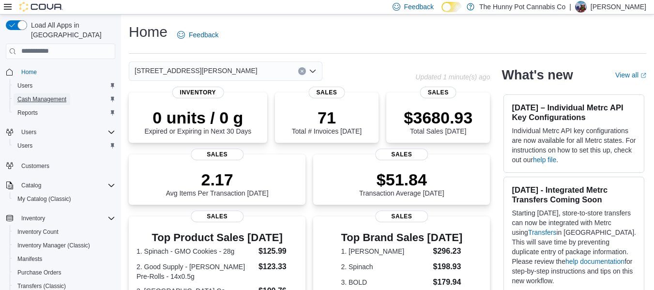
click at [59, 95] on span "Cash Management" at bounding box center [41, 99] width 49 height 8
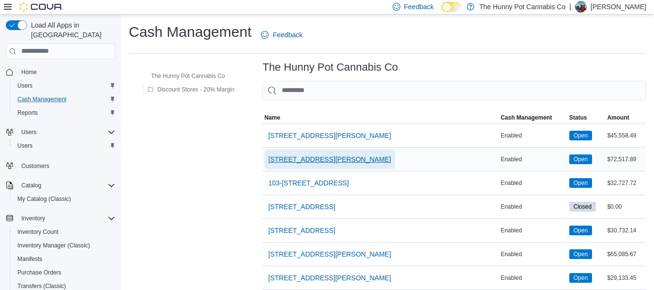
click at [304, 163] on span "[STREET_ADDRESS][PERSON_NAME]" at bounding box center [329, 159] width 123 height 10
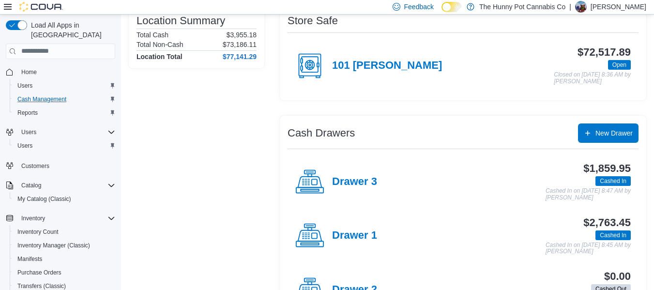
scroll to position [89, 0]
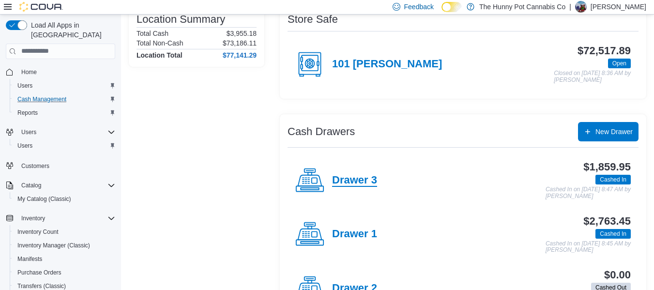
click at [355, 181] on h4 "Drawer 3" at bounding box center [354, 180] width 45 height 13
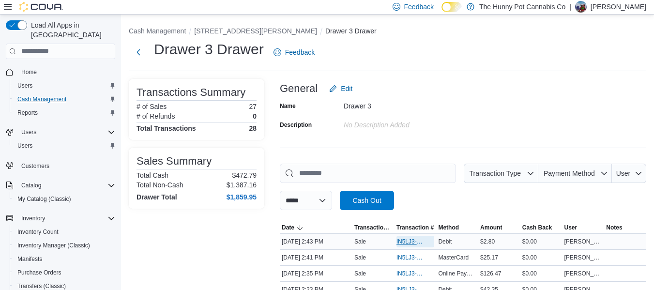
click at [407, 243] on span "IN5LJ3-5750452" at bounding box center [410, 242] width 29 height 8
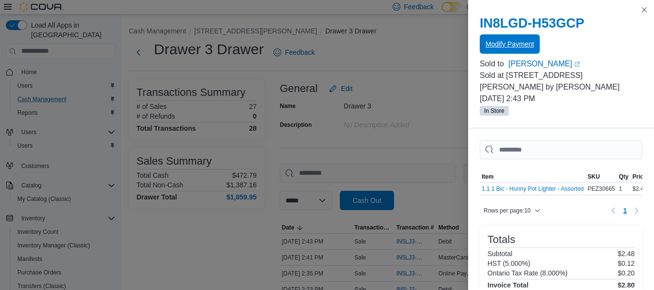
click at [511, 45] on span "Modify Payment" at bounding box center [509, 44] width 48 height 10
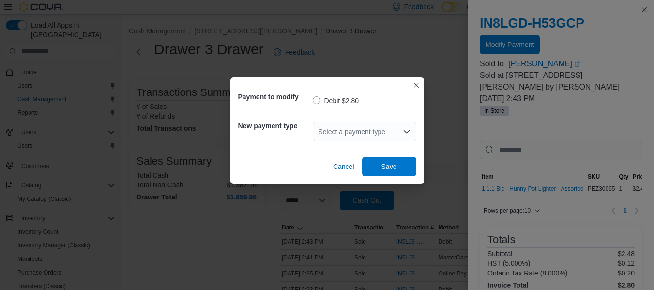
click at [350, 136] on div "Select a payment type" at bounding box center [364, 131] width 104 height 19
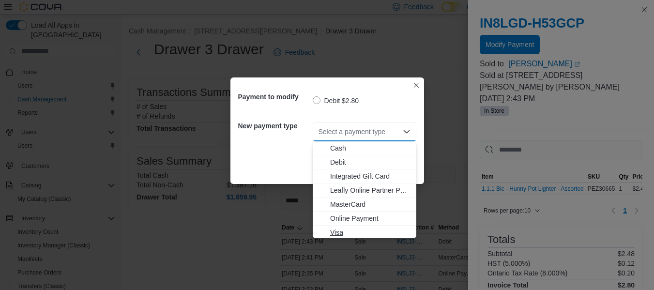
click at [334, 228] on span "Visa" at bounding box center [370, 232] width 80 height 10
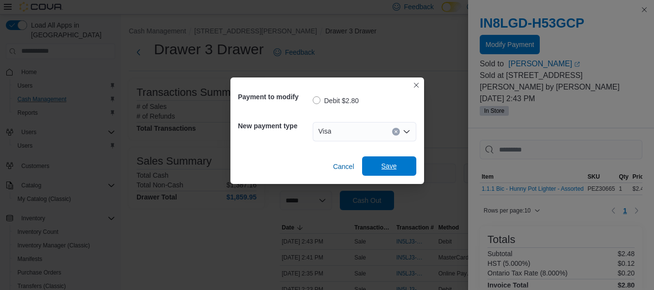
click at [378, 165] on span "Save" at bounding box center [389, 165] width 43 height 19
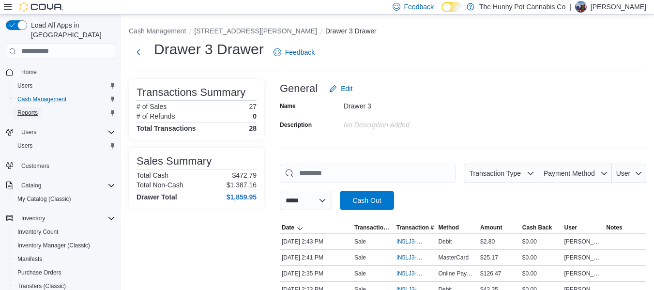
click at [35, 109] on span "Reports" at bounding box center [27, 113] width 20 height 8
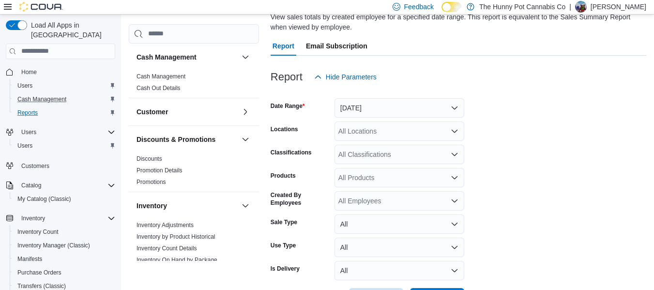
scroll to position [80, 0]
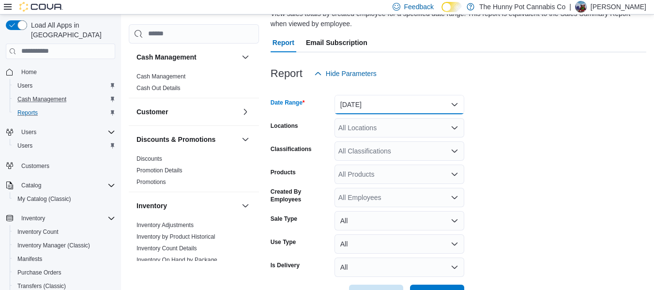
click at [380, 101] on button "[DATE]" at bounding box center [399, 104] width 130 height 19
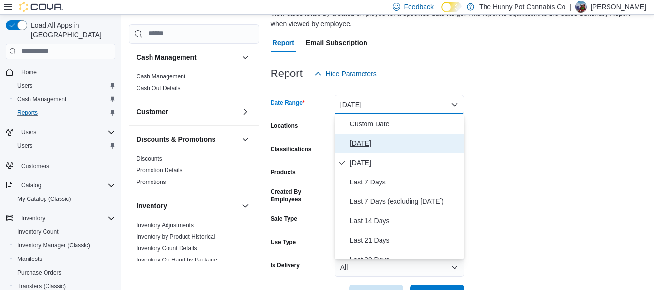
click at [374, 134] on button "[DATE]" at bounding box center [399, 143] width 130 height 19
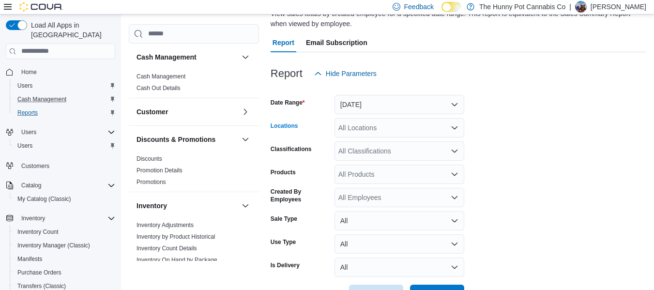
click at [374, 134] on div "All Locations" at bounding box center [399, 127] width 130 height 19
type input "***"
click at [377, 143] on span "[STREET_ADDRESS][PERSON_NAME]" at bounding box center [416, 144] width 123 height 10
click at [582, 184] on form "Date Range [DATE] Locations [STREET_ADDRESS][PERSON_NAME] Classifications All C…" at bounding box center [457, 193] width 375 height 221
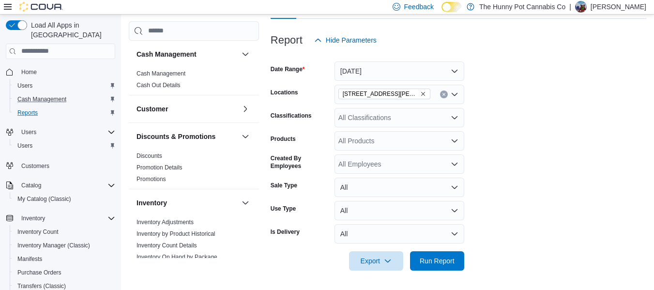
scroll to position [129, 0]
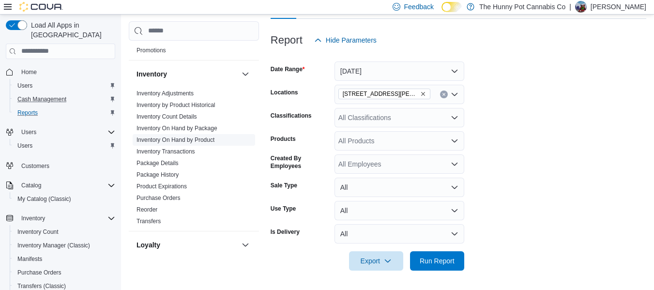
click at [205, 140] on link "Inventory On Hand by Product" at bounding box center [175, 139] width 78 height 7
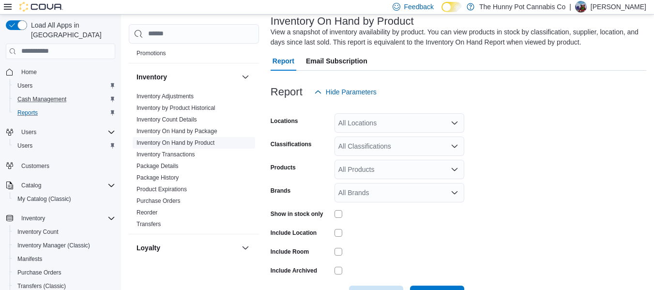
scroll to position [32, 0]
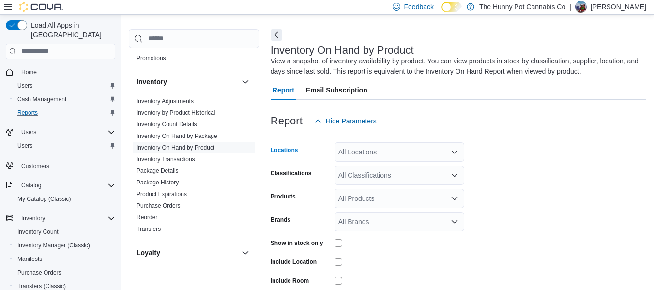
click at [358, 150] on div "All Locations" at bounding box center [399, 151] width 130 height 19
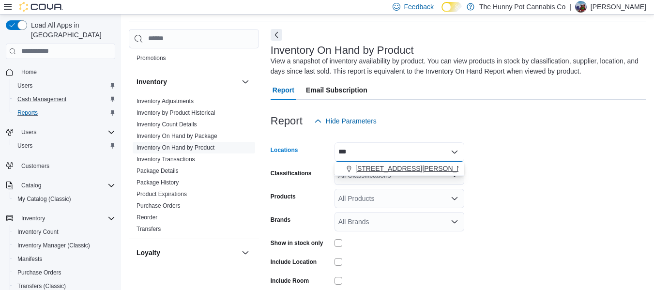
type input "***"
click at [370, 167] on span "[STREET_ADDRESS][PERSON_NAME]" at bounding box center [416, 169] width 123 height 10
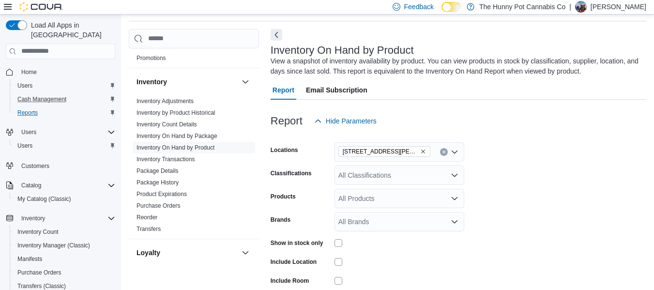
click at [582, 154] on form "Locations [STREET_ADDRESS][PERSON_NAME] Classifications All Classifications Pro…" at bounding box center [457, 232] width 375 height 203
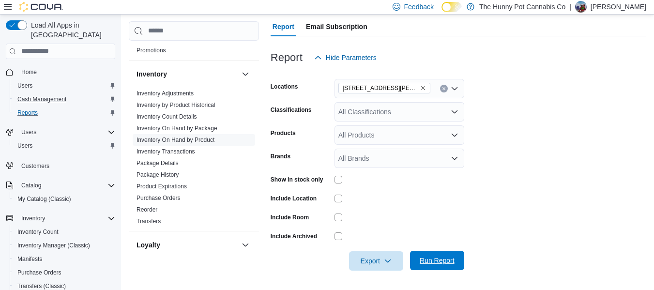
click at [427, 252] on span "Run Report" at bounding box center [437, 260] width 43 height 19
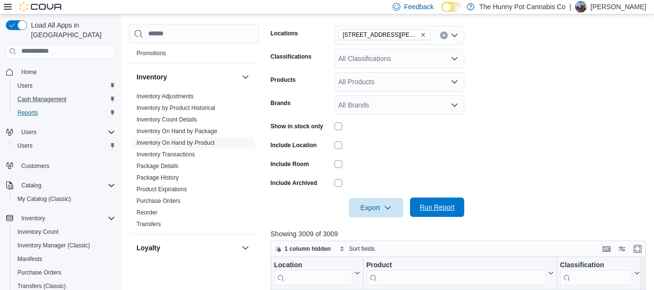
scroll to position [149, 0]
click at [373, 201] on span "Export" at bounding box center [376, 206] width 43 height 19
click at [375, 222] on button "Export to Excel" at bounding box center [377, 226] width 55 height 19
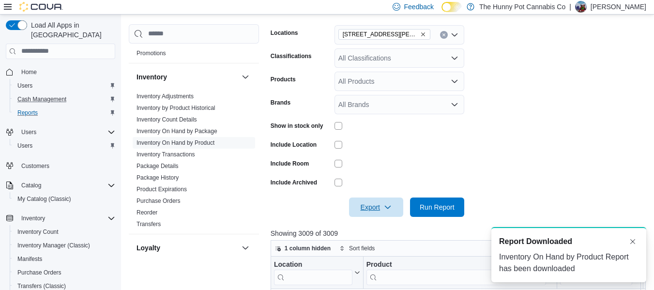
scroll to position [0, 0]
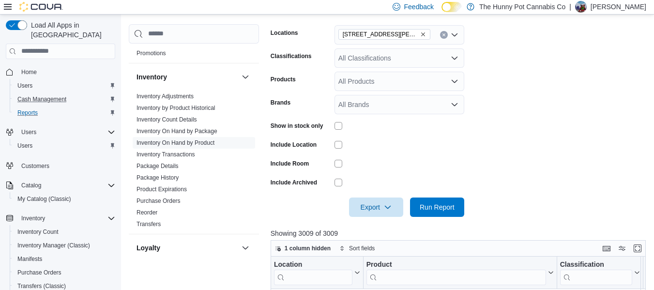
click at [570, 76] on form "Locations [STREET_ADDRESS][PERSON_NAME] Classifications All Classifications Pro…" at bounding box center [459, 115] width 379 height 203
